Goal: Participate in discussion

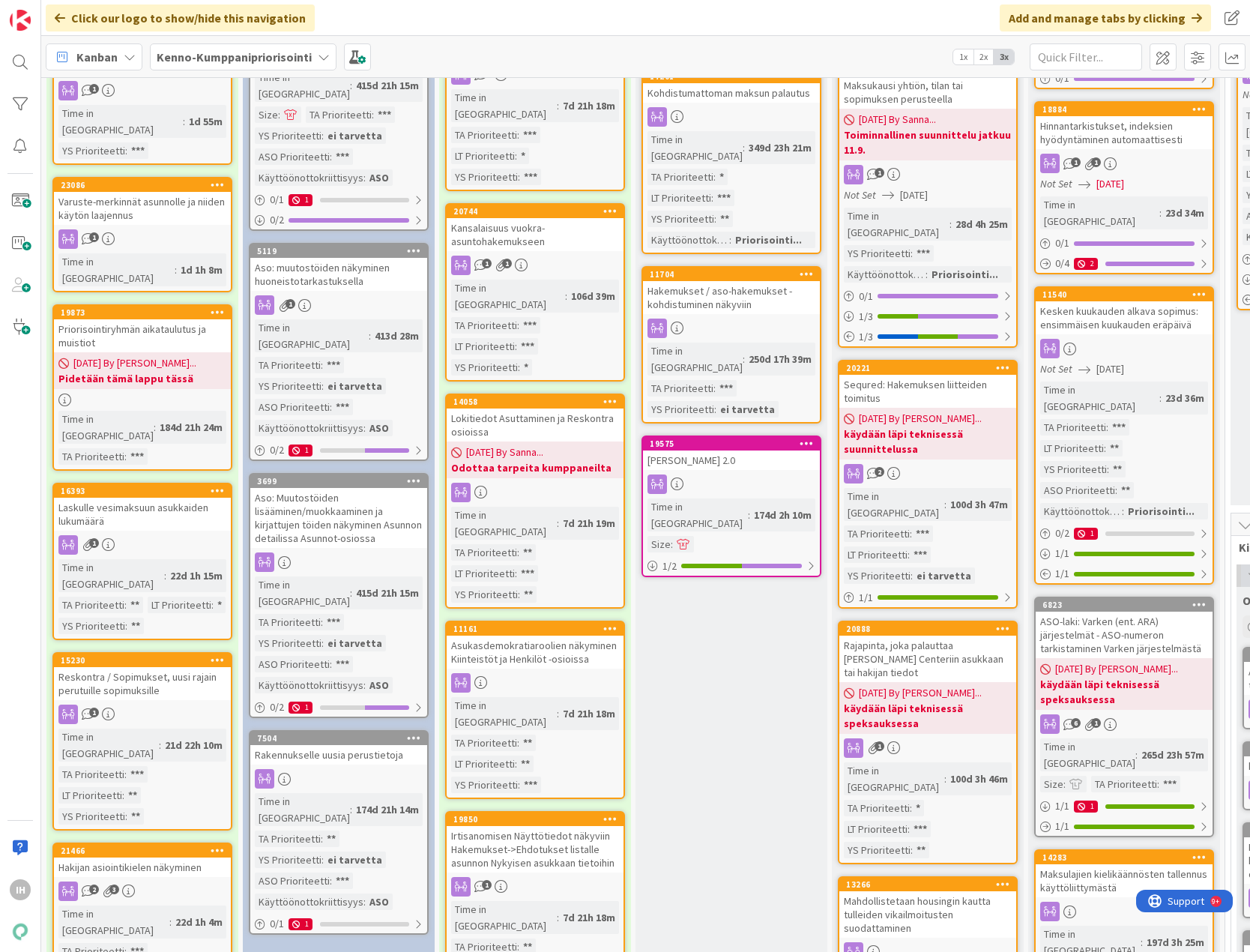
scroll to position [525, 0]
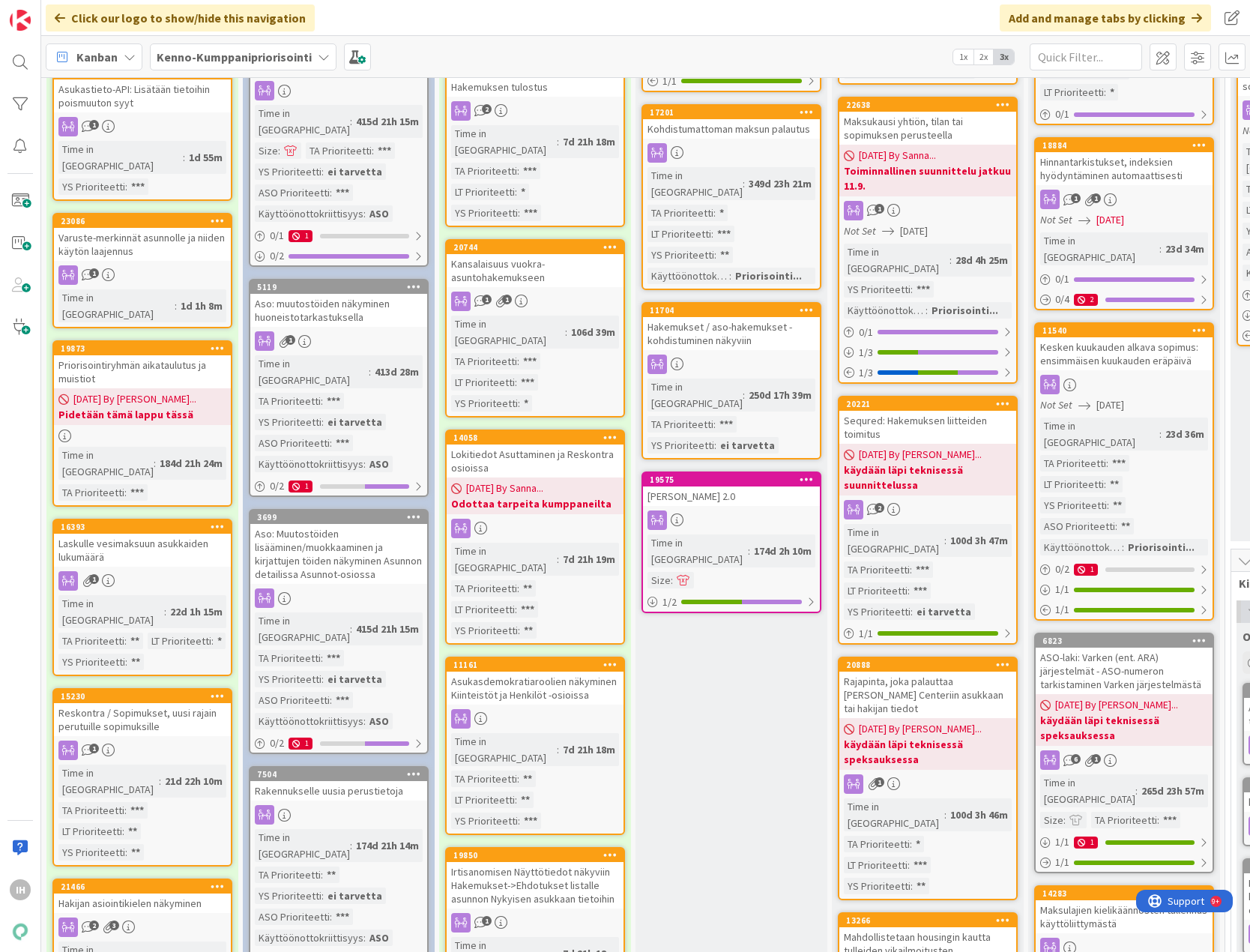
click at [525, 445] on div "Lokitiedot Asuttaminen ja Reskontra osioissa" at bounding box center [535, 461] width 177 height 33
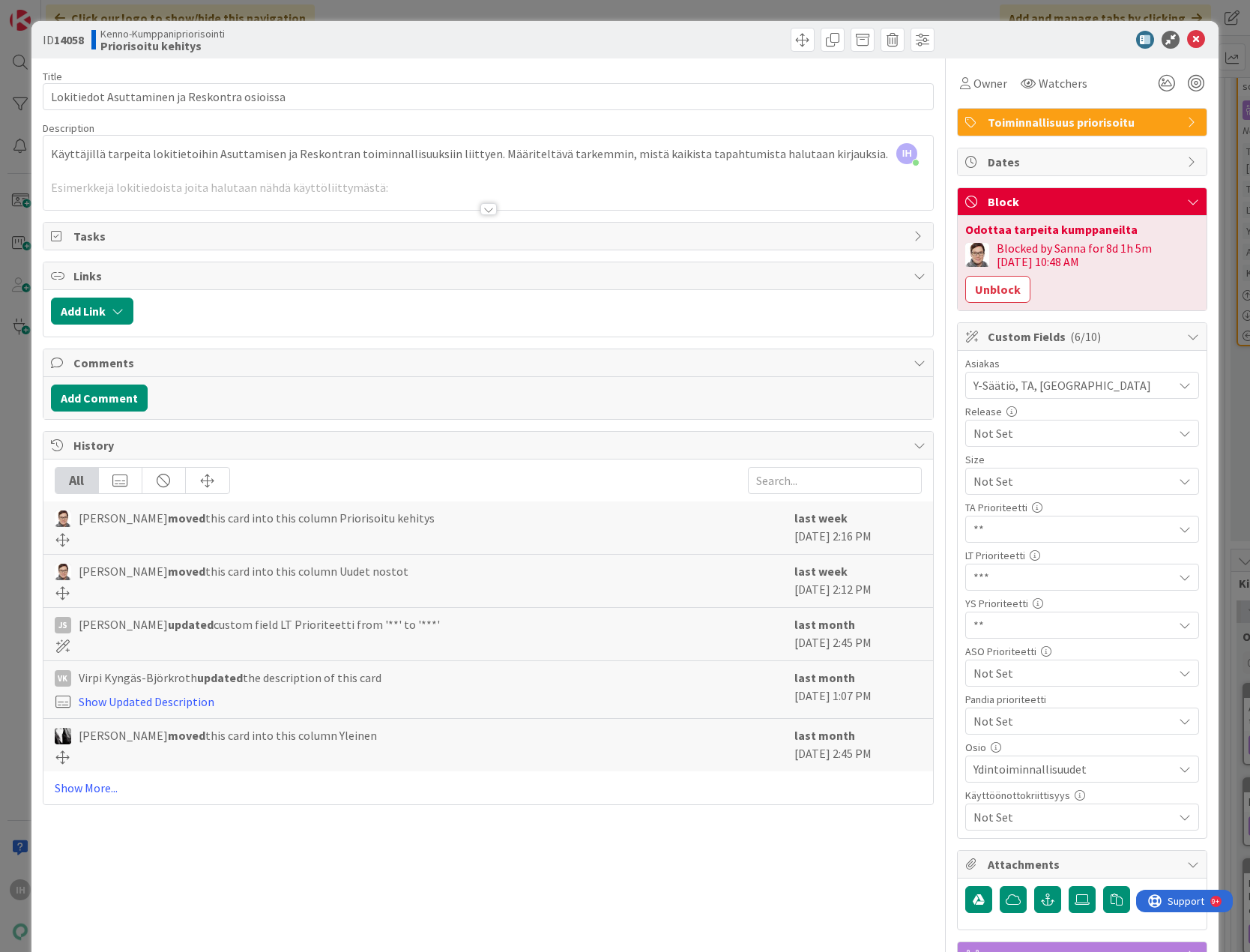
click at [481, 208] on div at bounding box center [489, 208] width 17 height 12
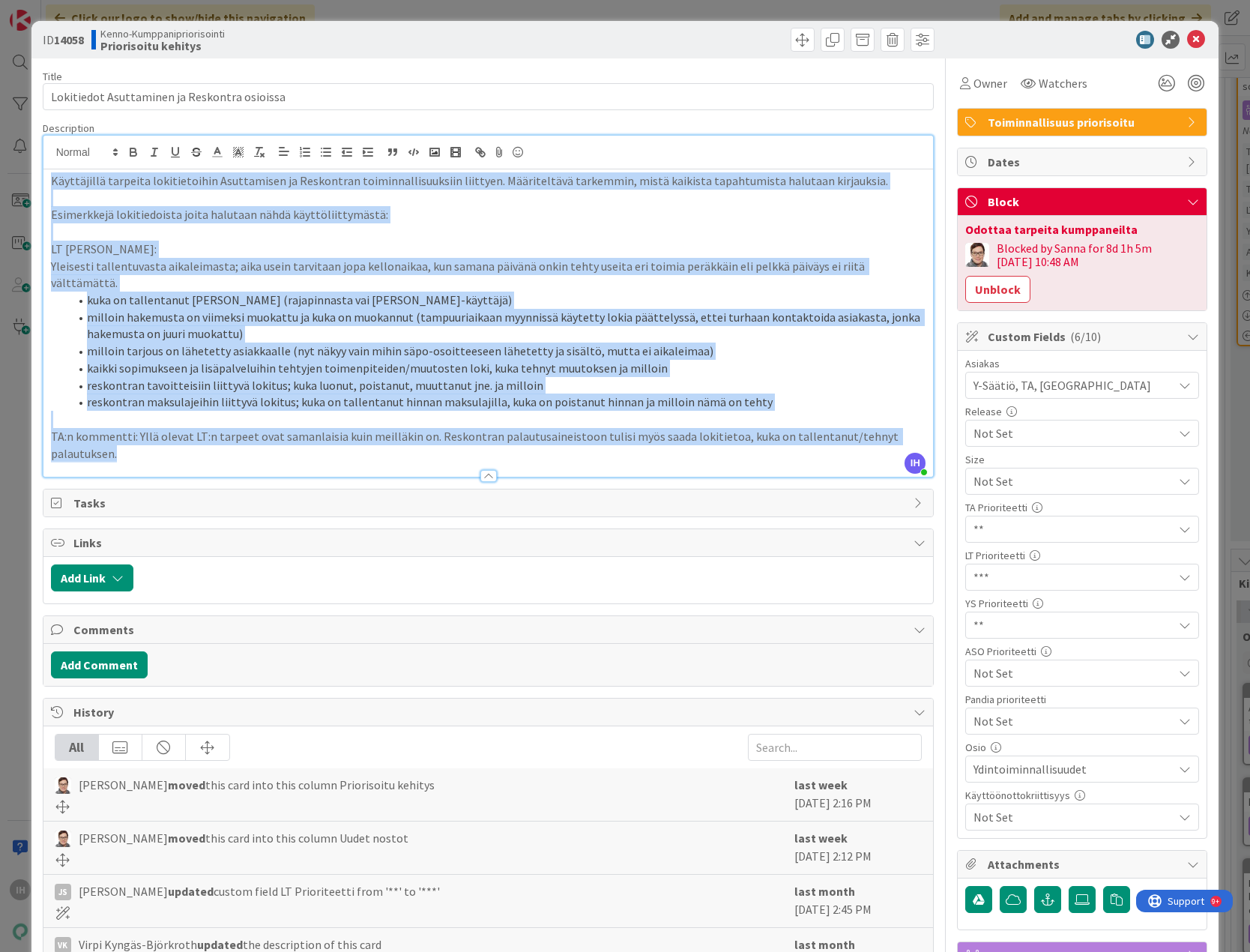
drag, startPoint x: 141, startPoint y: 438, endPoint x: 42, endPoint y: 141, distance: 313.1
click at [42, 141] on div "IH [PERSON_NAME] just joined Käyttäjillä tarpeita lokitietoihin Asuttamisen ja …" at bounding box center [488, 305] width 892 height 342
click at [809, 342] on li "milloin tarjous on lähetetty asiakkaalle (nyt näkyy vain mihin säpo-osoitteesee…" at bounding box center [497, 351] width 857 height 18
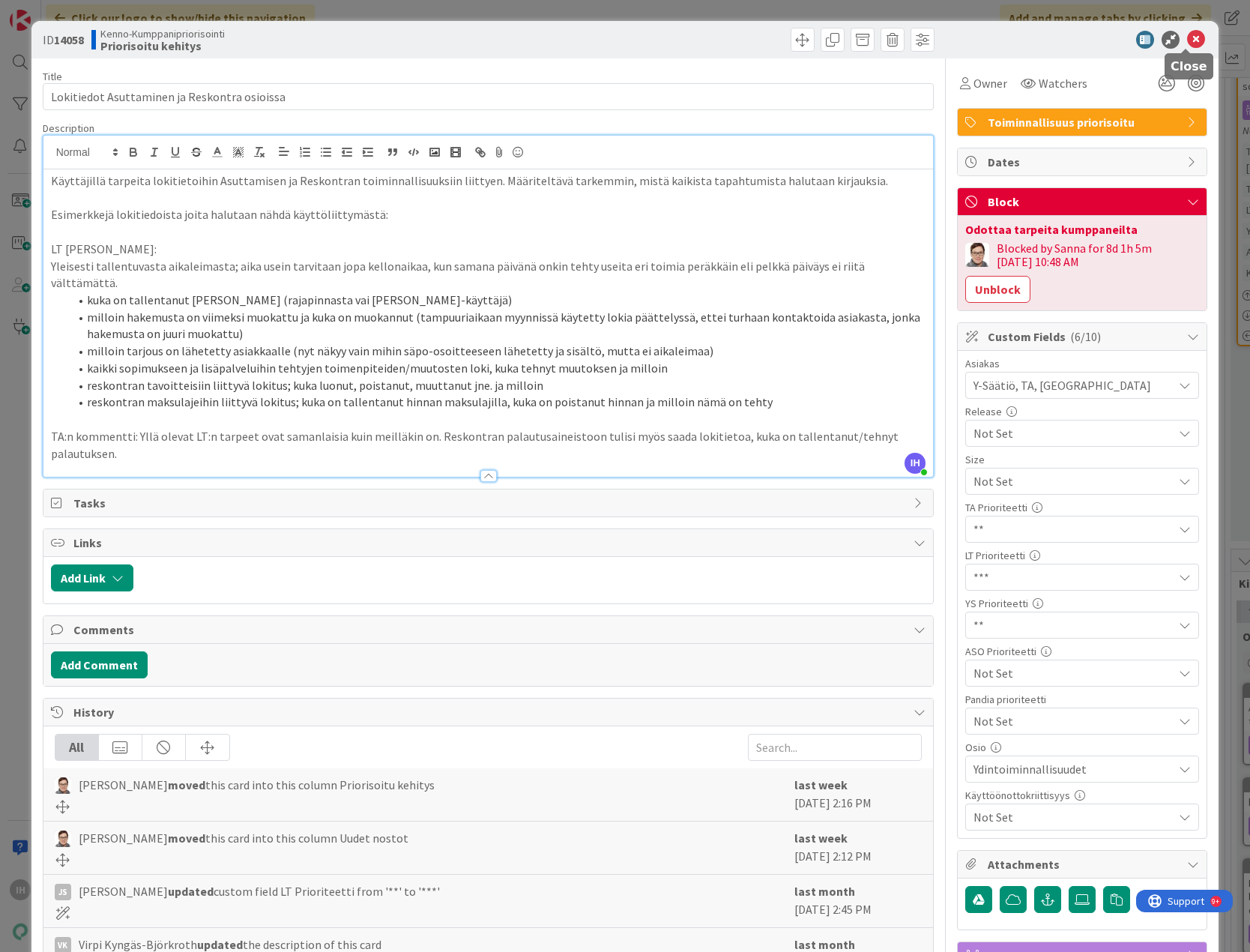
click at [1187, 39] on icon at bounding box center [1196, 39] width 18 height 18
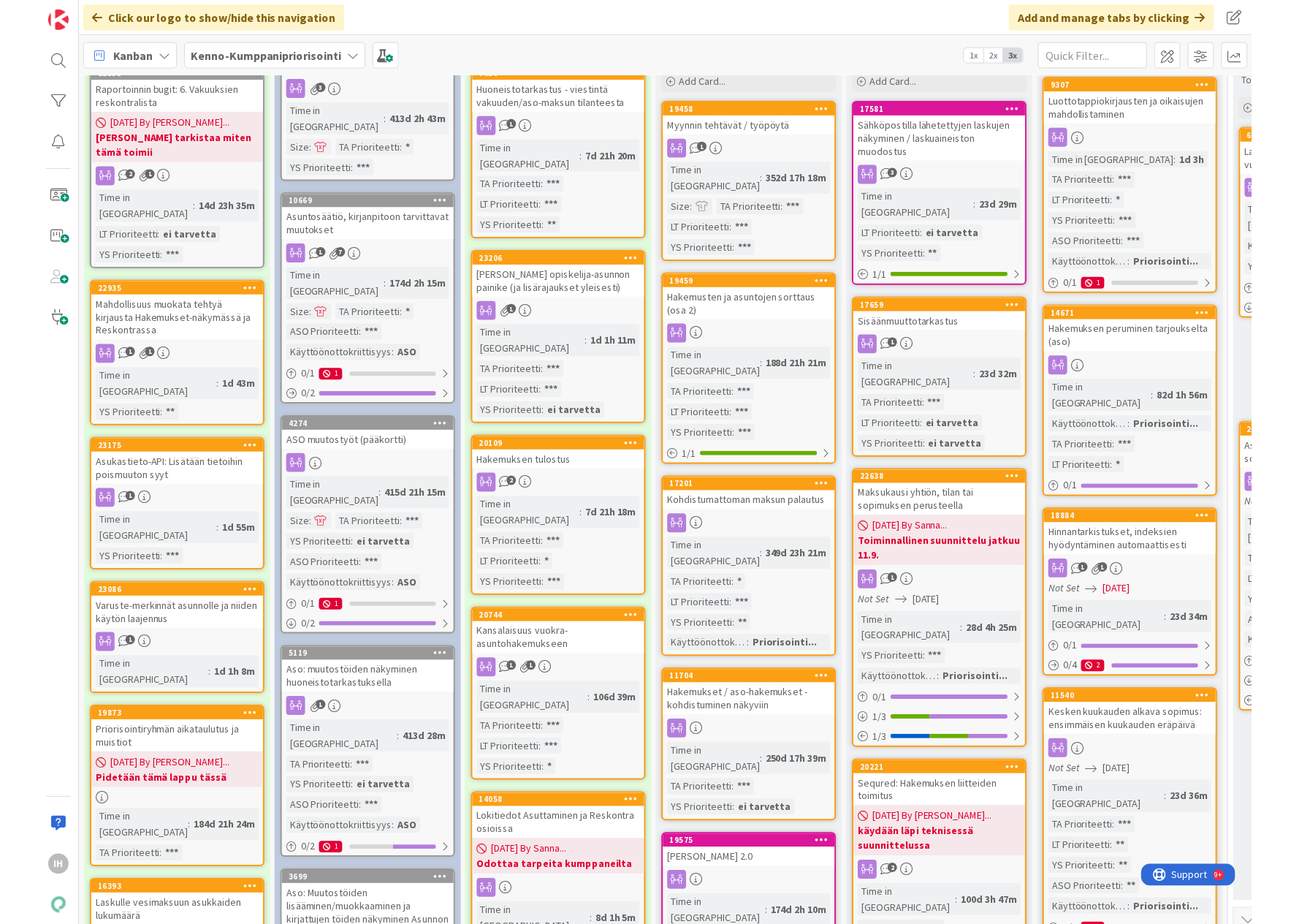
scroll to position [220, 0]
